Goal: Task Accomplishment & Management: Manage account settings

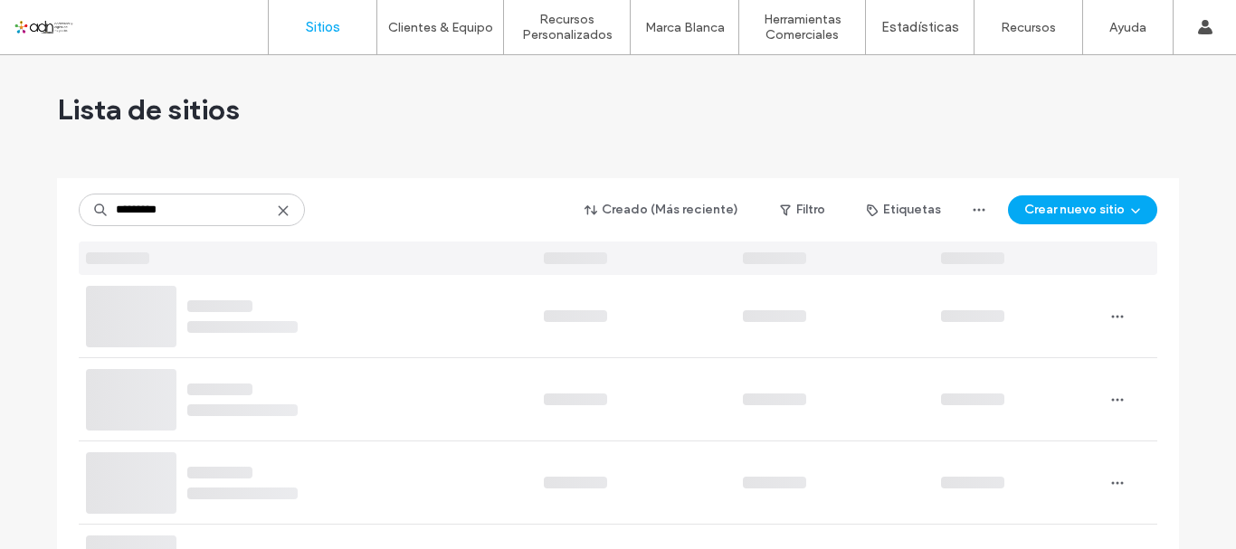
type input "*********"
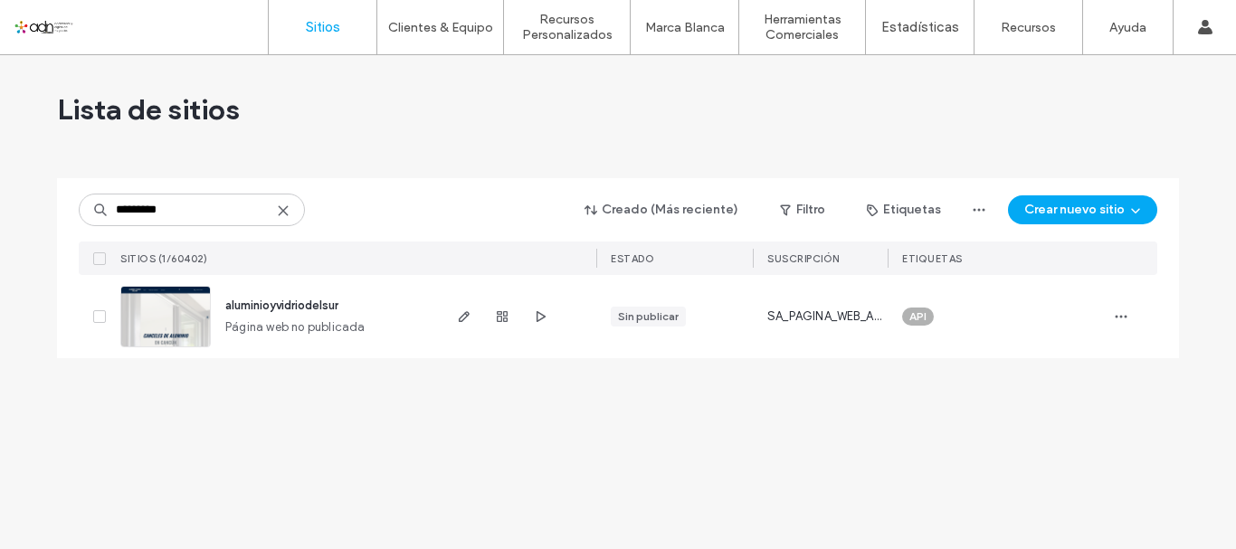
click at [166, 318] on img at bounding box center [165, 348] width 89 height 123
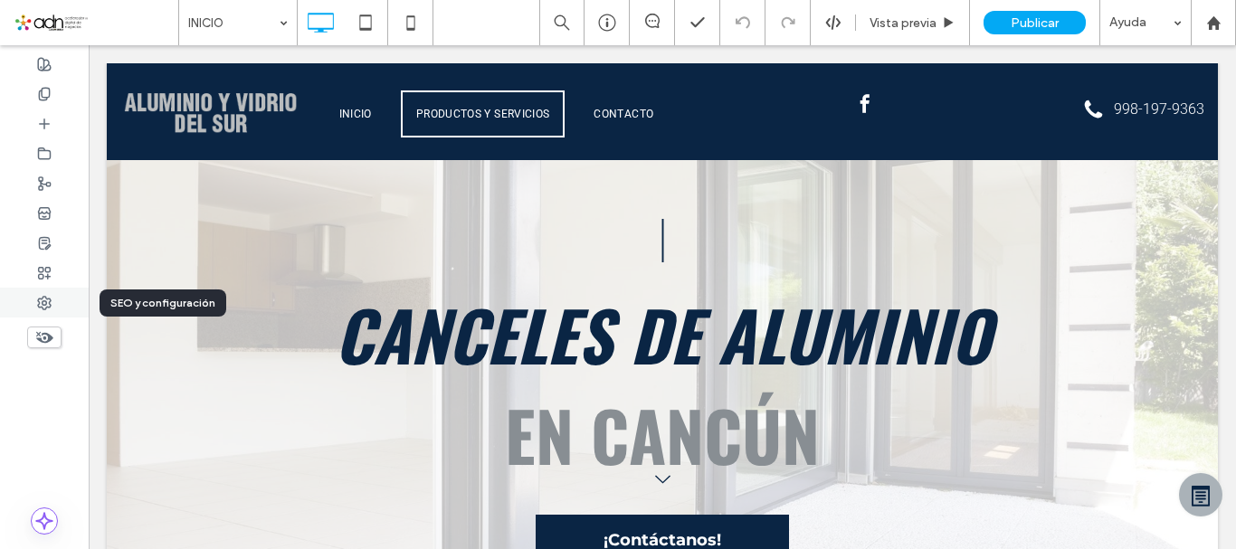
click at [44, 310] on div at bounding box center [44, 303] width 89 height 30
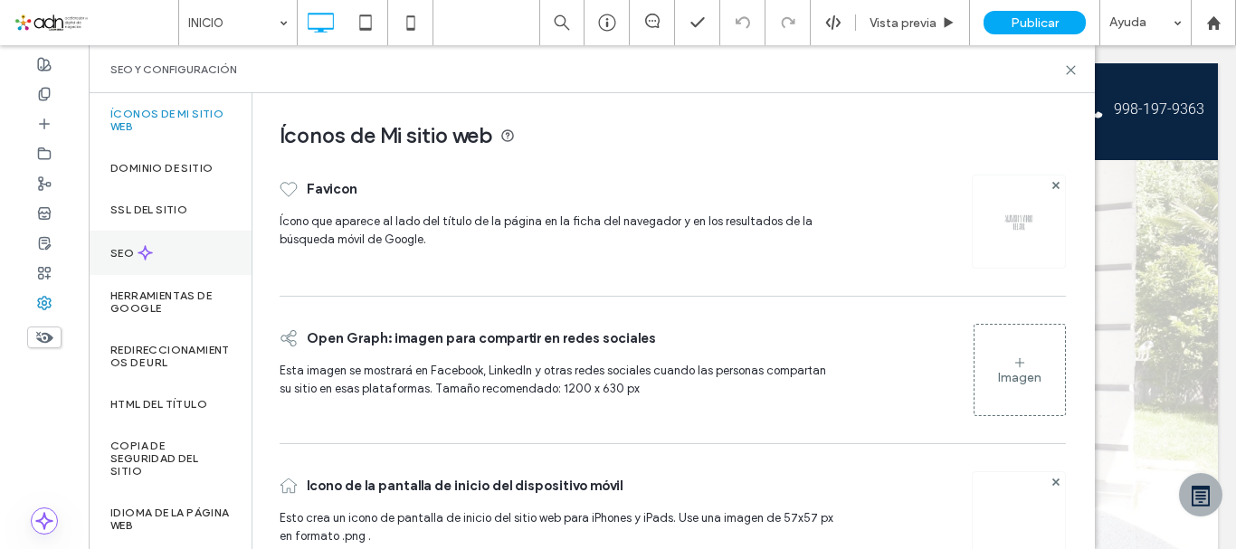
click at [119, 250] on label "SEO" at bounding box center [123, 253] width 27 height 13
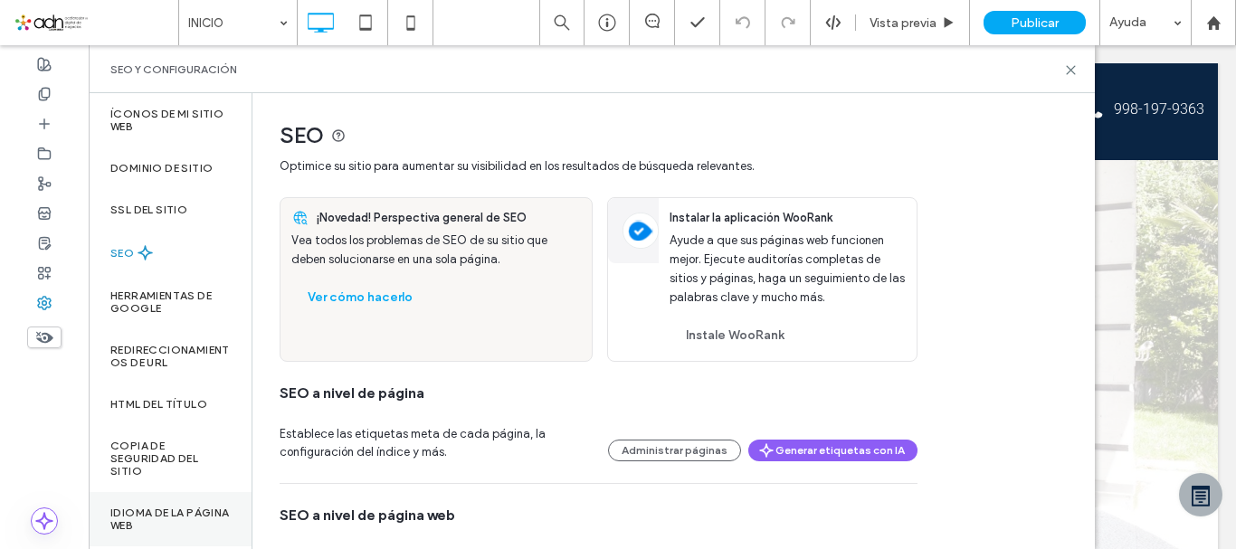
click at [133, 517] on label "Idioma de la página web" at bounding box center [169, 519] width 119 height 25
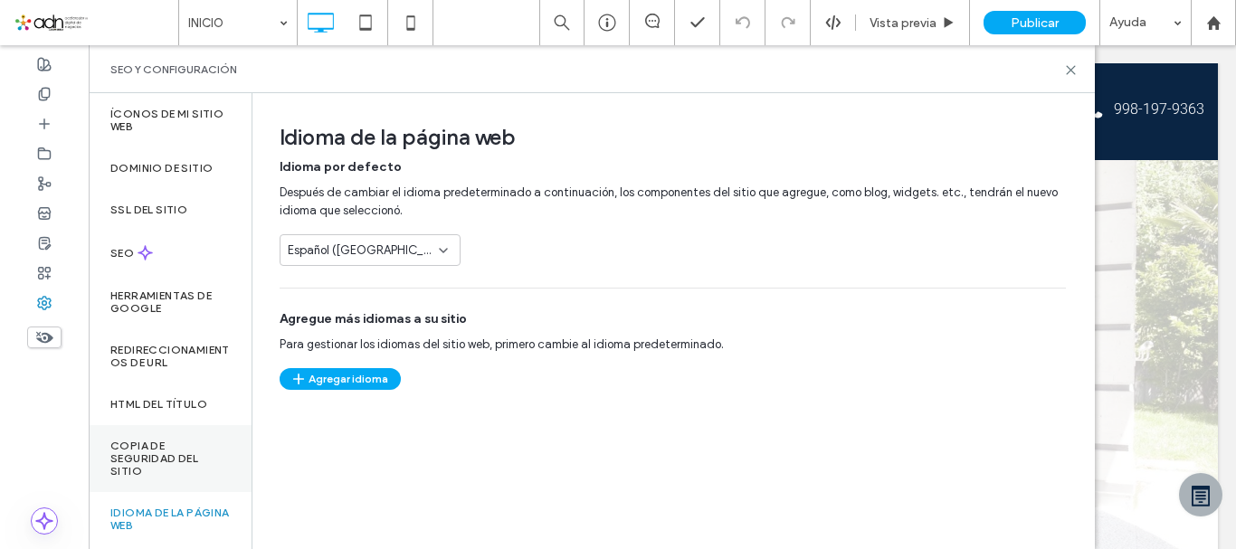
click at [138, 465] on label "Copia de seguridad del sitio" at bounding box center [169, 459] width 119 height 38
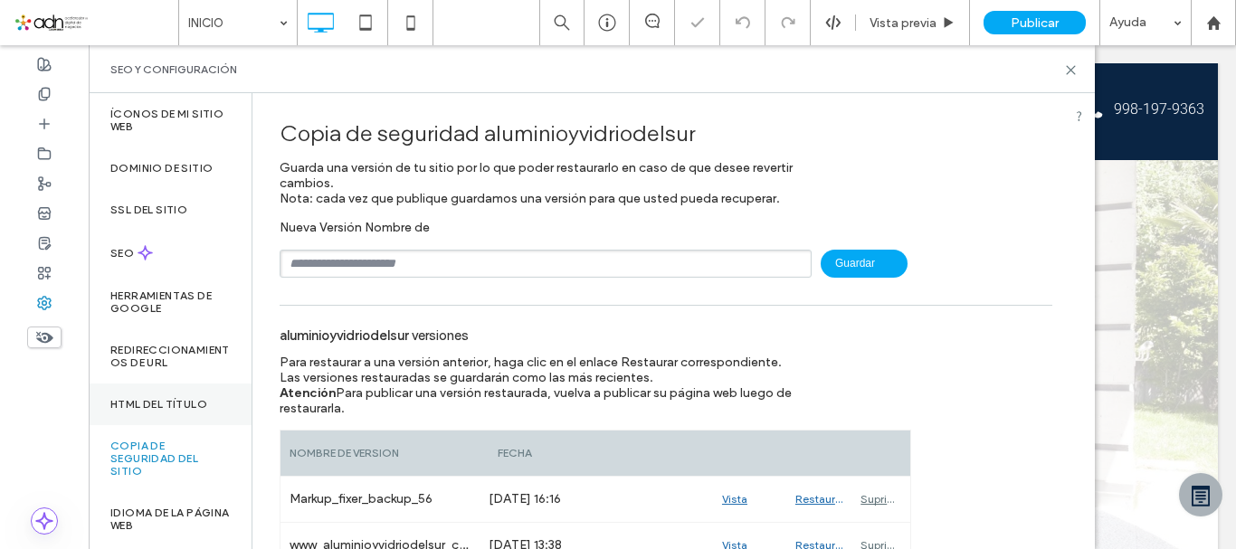
click at [138, 410] on label "HTML del título" at bounding box center [158, 404] width 97 height 13
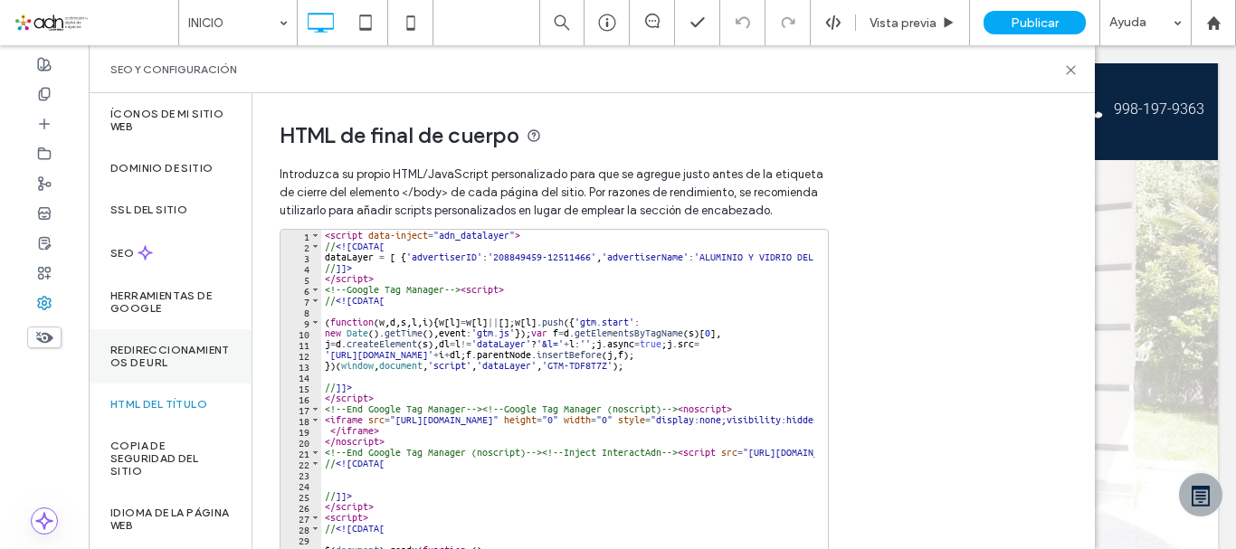
click at [137, 354] on label "Redireccionamientos de URL" at bounding box center [169, 356] width 119 height 25
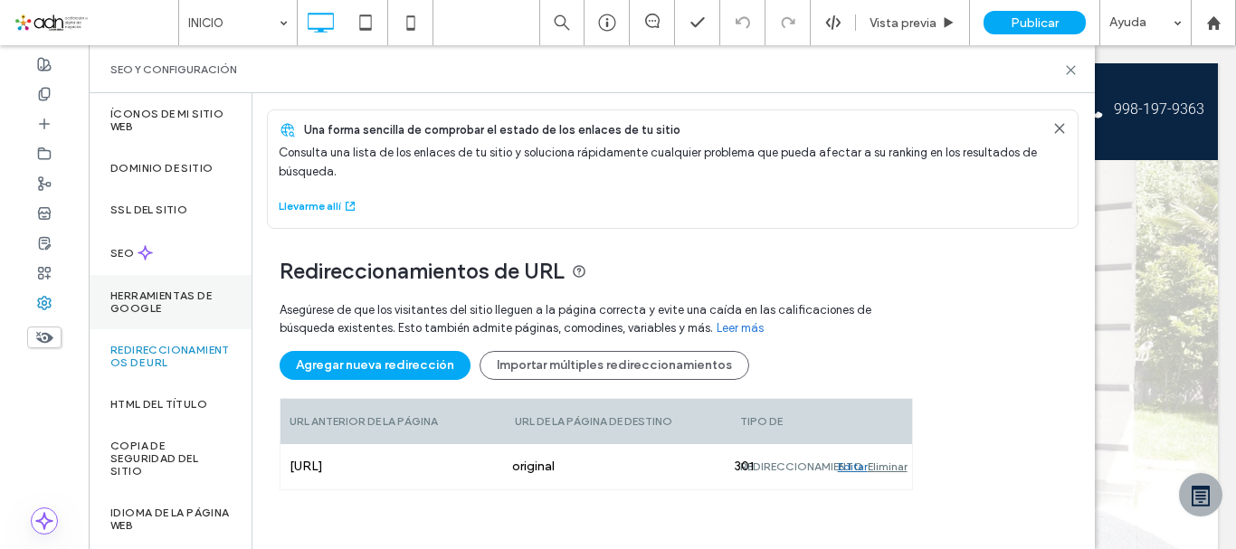
click at [130, 310] on label "Herramientas de Google" at bounding box center [169, 301] width 119 height 25
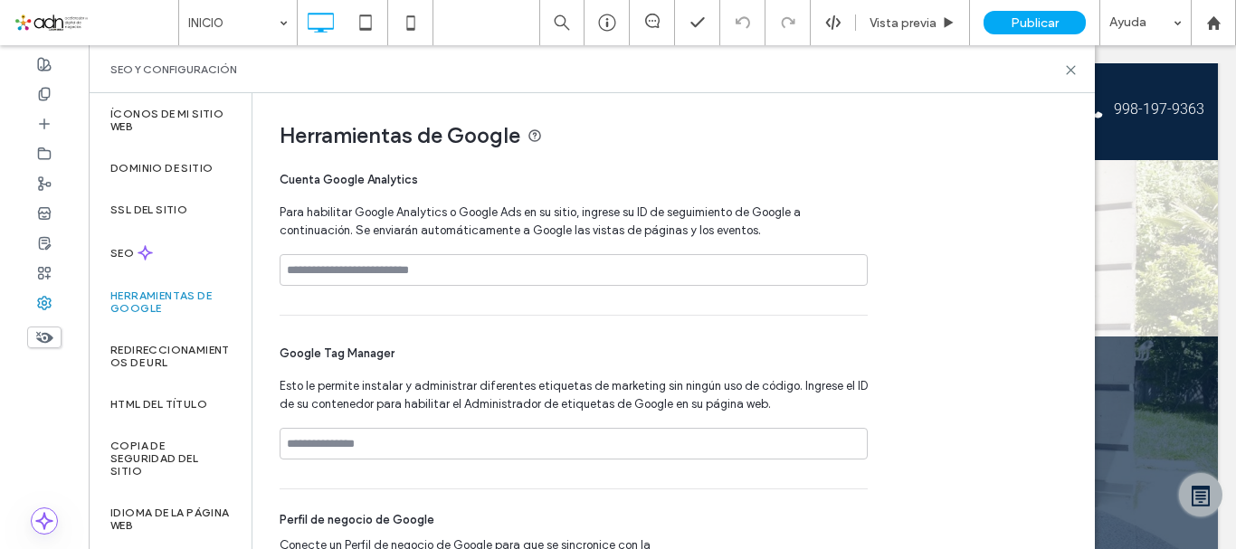
scroll to position [119, 0]
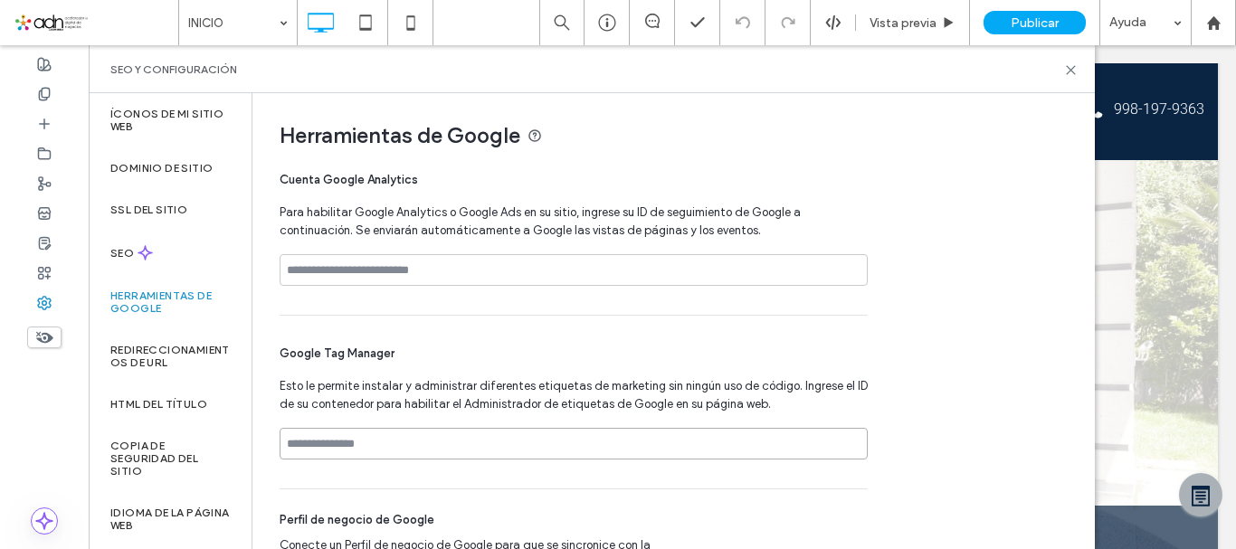
click at [727, 451] on input at bounding box center [574, 444] width 588 height 32
click at [114, 255] on label "SEO" at bounding box center [123, 253] width 27 height 13
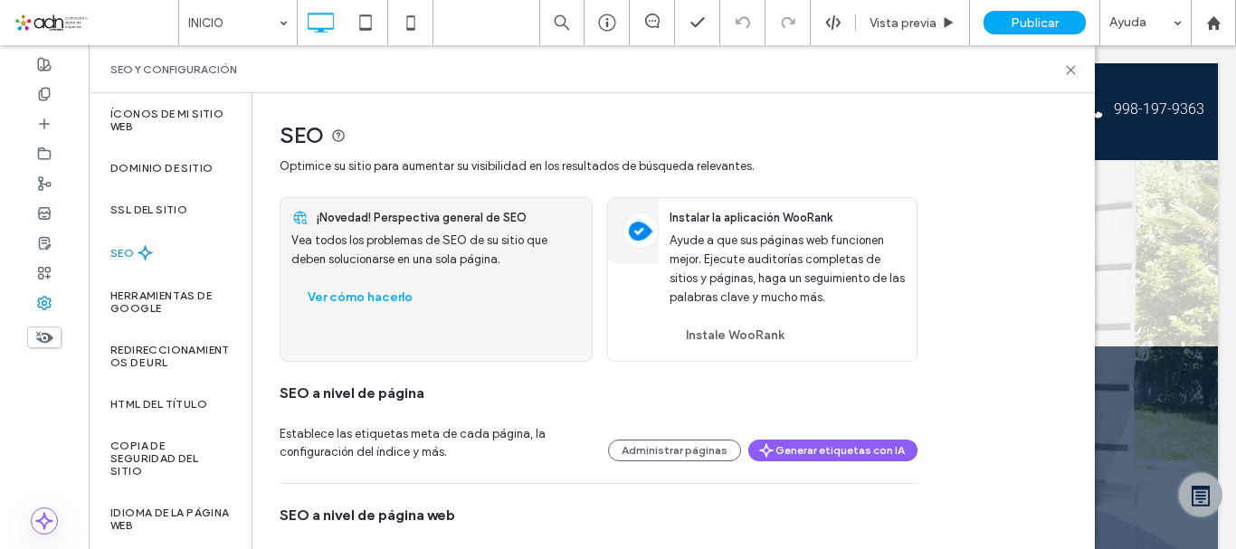
scroll to position [0, 0]
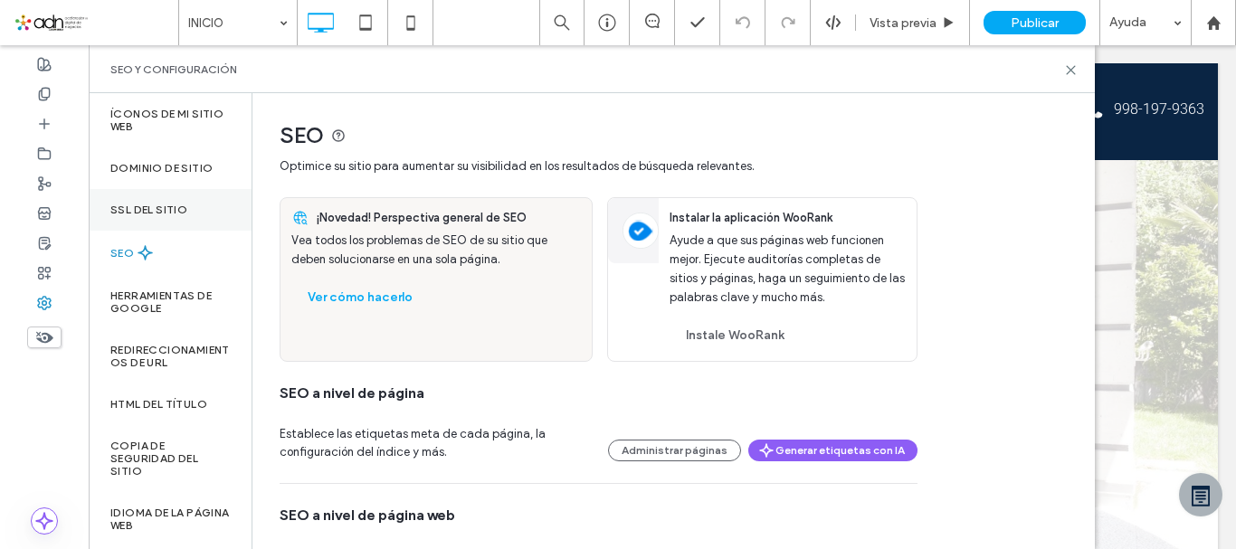
click at [128, 199] on div "SSL del sitio" at bounding box center [170, 210] width 163 height 42
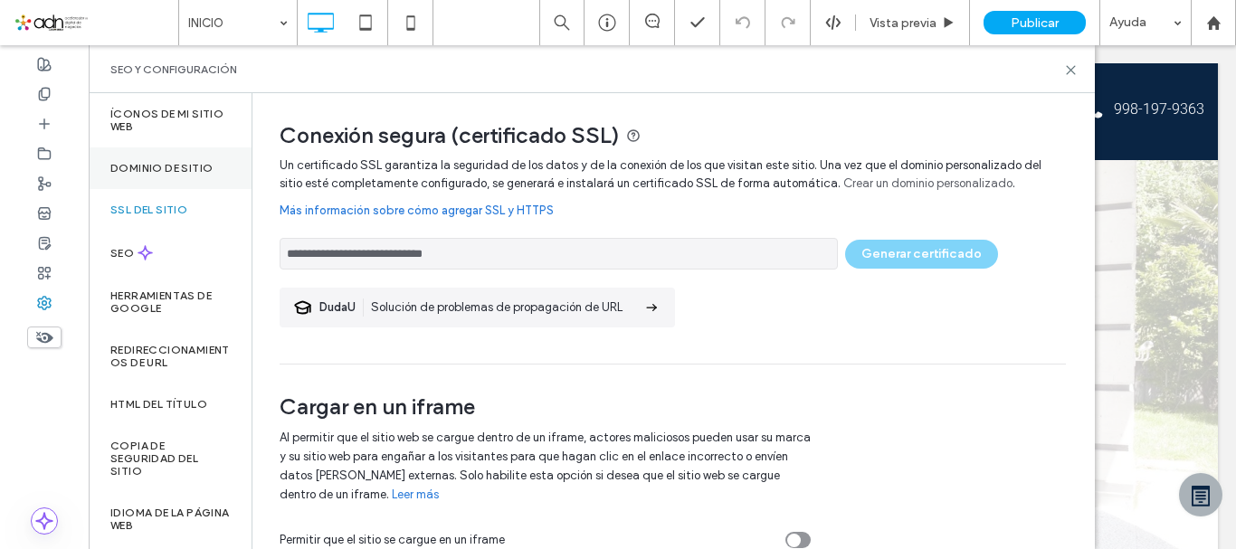
click at [169, 166] on label "Dominio de sitio" at bounding box center [161, 168] width 102 height 13
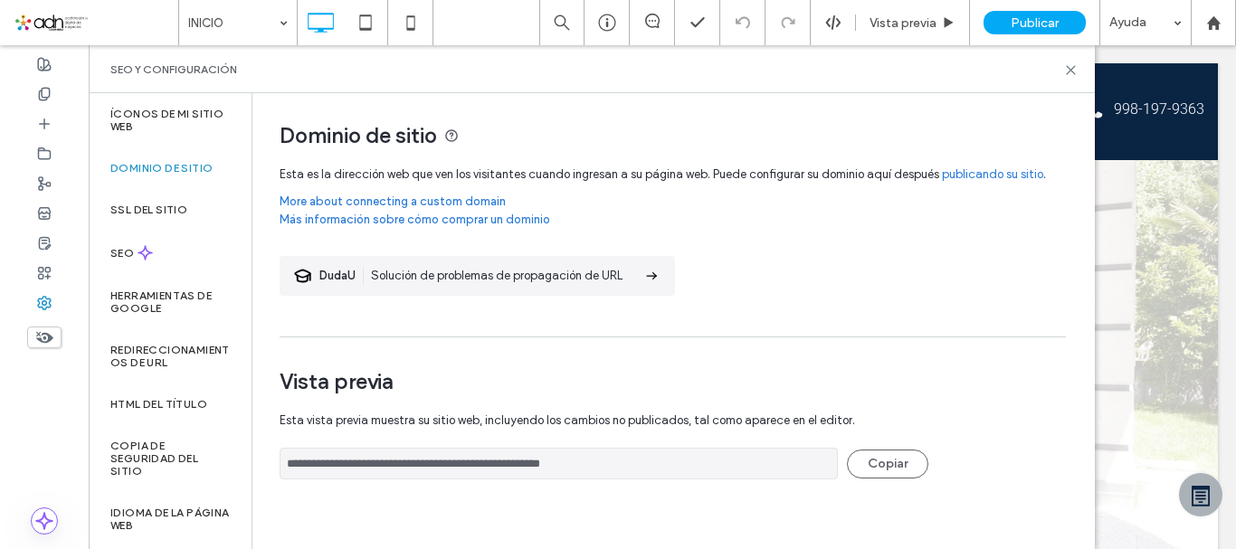
drag, startPoint x: 628, startPoint y: 460, endPoint x: 266, endPoint y: 457, distance: 361.9
click at [266, 457] on div "**********" at bounding box center [665, 295] width 827 height 404
